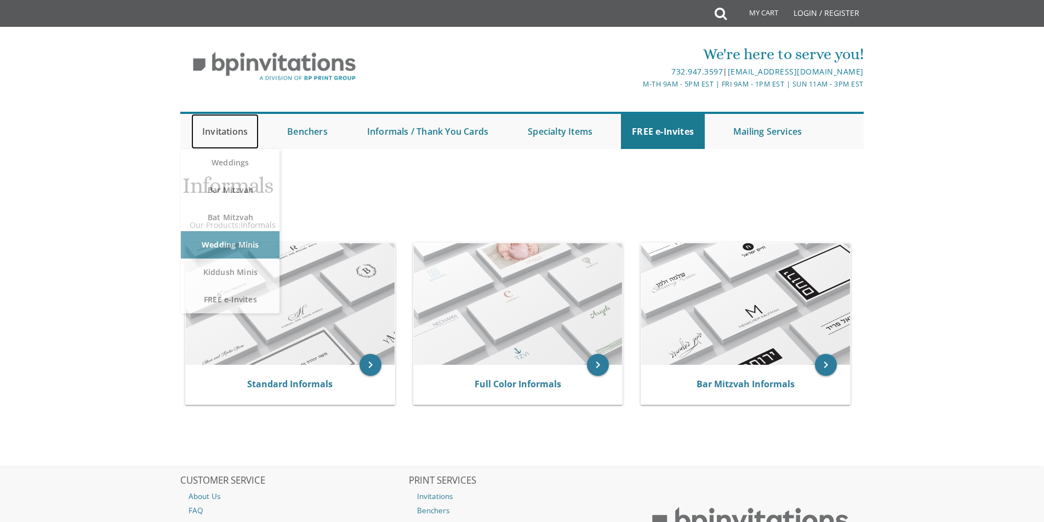
click at [230, 128] on link "Invitations" at bounding box center [224, 131] width 67 height 35
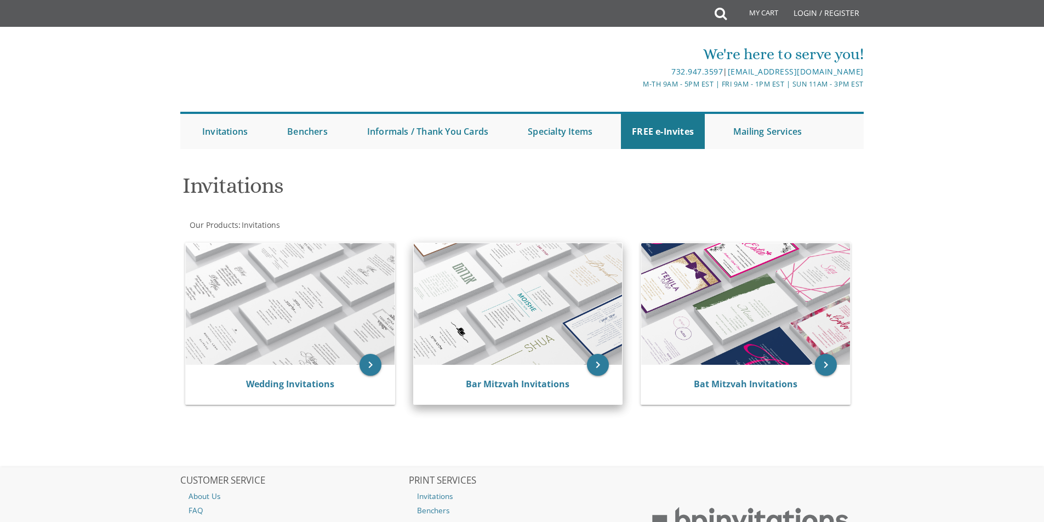
click at [471, 318] on img at bounding box center [518, 304] width 209 height 122
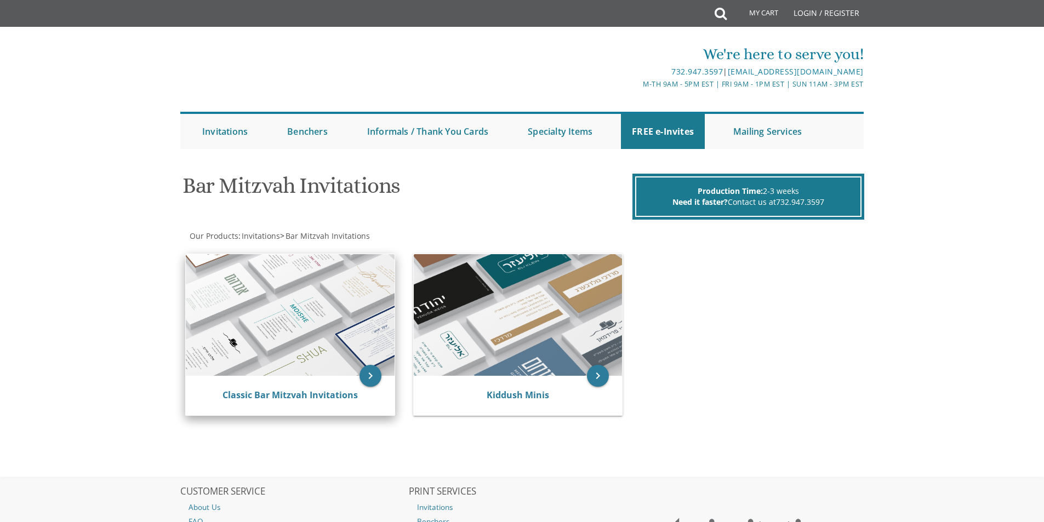
click at [345, 323] on img at bounding box center [290, 315] width 209 height 122
